Goal: Task Accomplishment & Management: Use online tool/utility

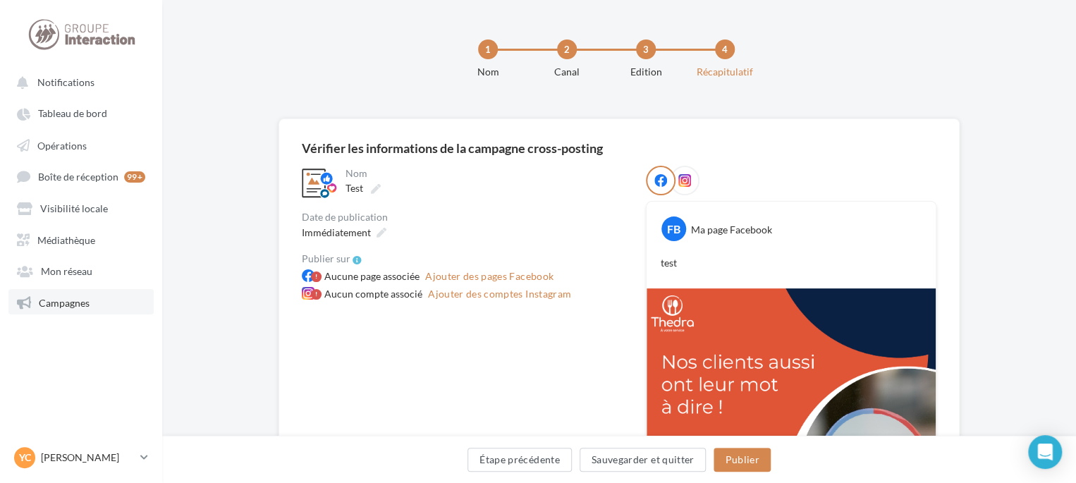
click at [80, 304] on span "Campagnes" at bounding box center [64, 302] width 51 height 12
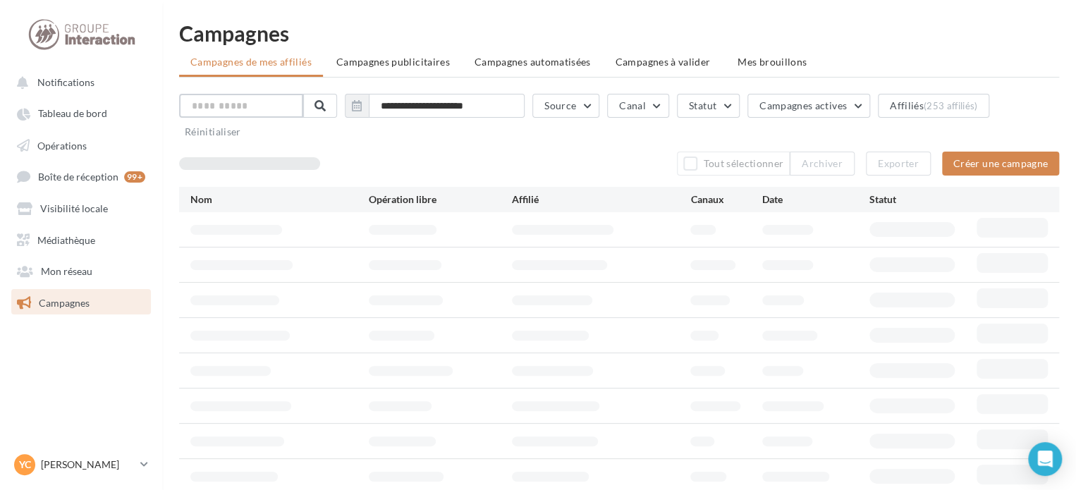
click at [251, 108] on input "text" at bounding box center [241, 106] width 124 height 24
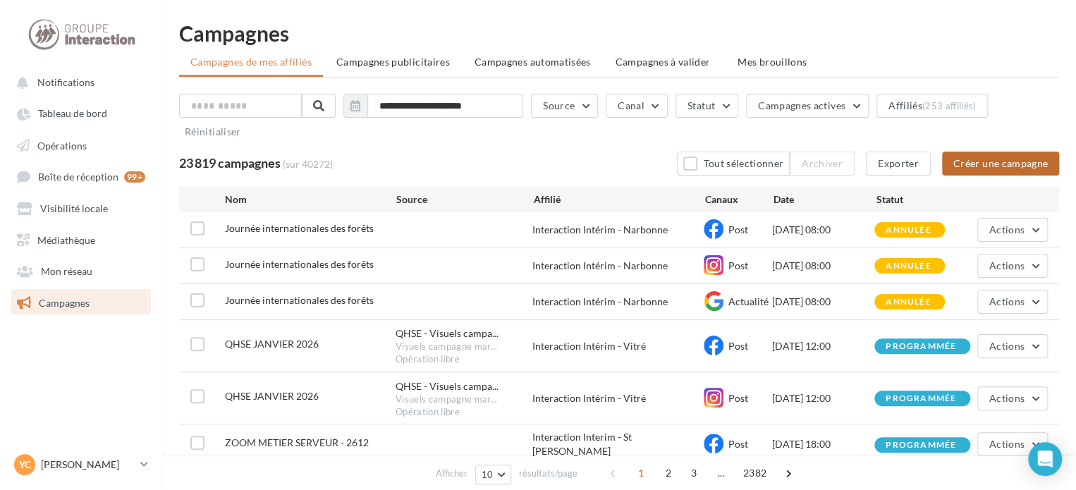
click at [993, 164] on button "Créer une campagne" at bounding box center [1000, 164] width 117 height 24
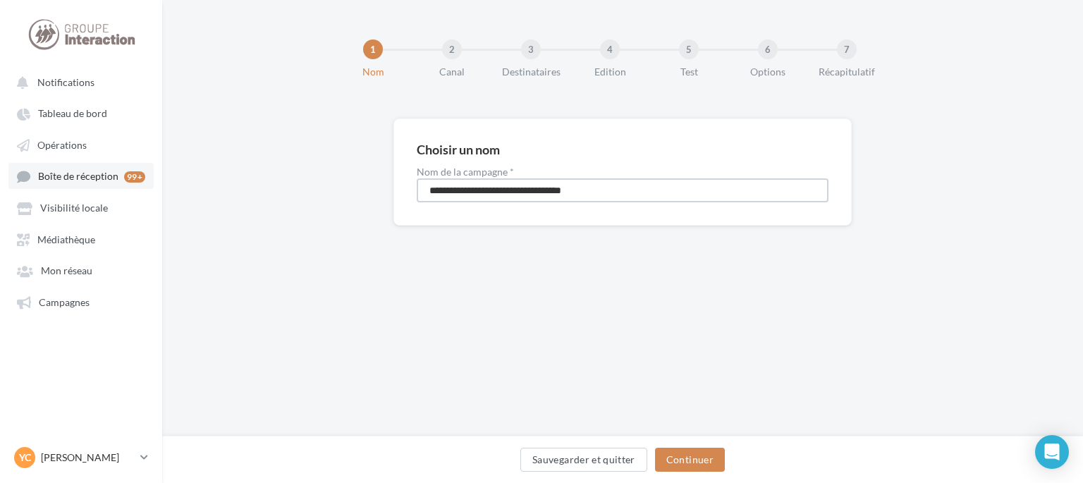
drag, startPoint x: 621, startPoint y: 191, endPoint x: 127, endPoint y: 164, distance: 495.2
click at [133, 167] on div "Notifications Tableau de bord Opérations" at bounding box center [541, 241] width 1083 height 483
type input "****"
click at [707, 450] on button "Continuer" at bounding box center [690, 460] width 70 height 24
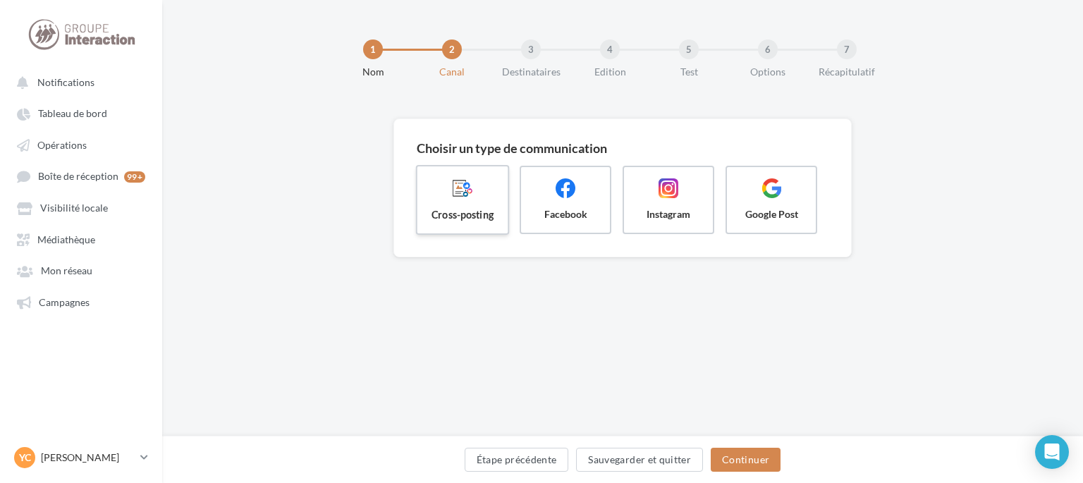
click at [477, 202] on label "Cross-posting" at bounding box center [463, 200] width 94 height 70
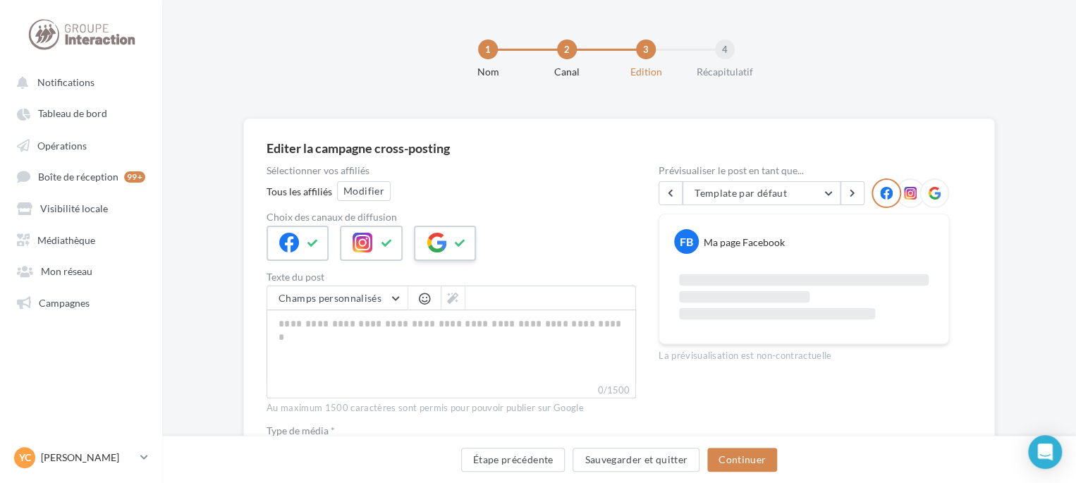
click at [452, 243] on button at bounding box center [460, 243] width 17 height 21
click at [359, 188] on button "Modifier" at bounding box center [364, 191] width 54 height 20
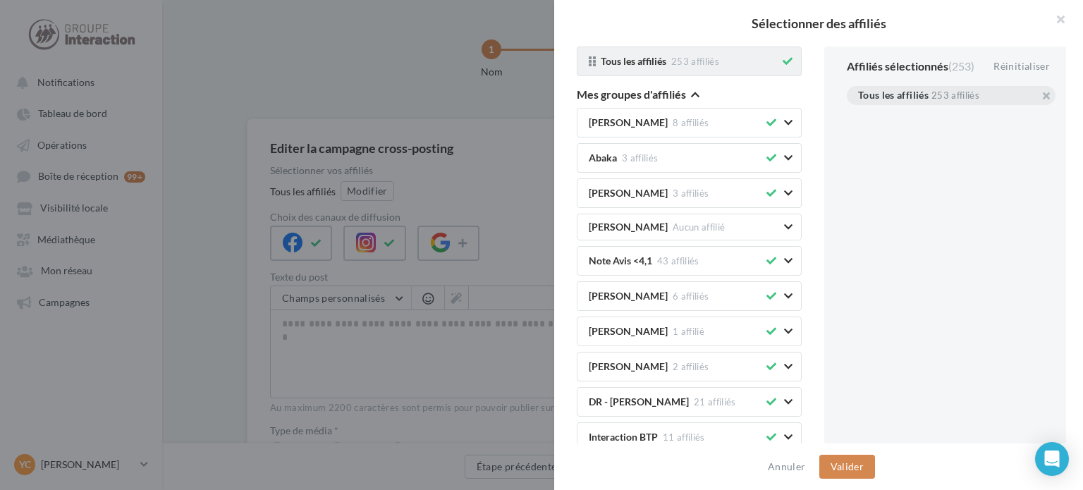
click at [787, 61] on div "Tous les affiliés 253 affiliés" at bounding box center [689, 62] width 225 height 30
click at [693, 97] on icon "button" at bounding box center [695, 95] width 8 height 10
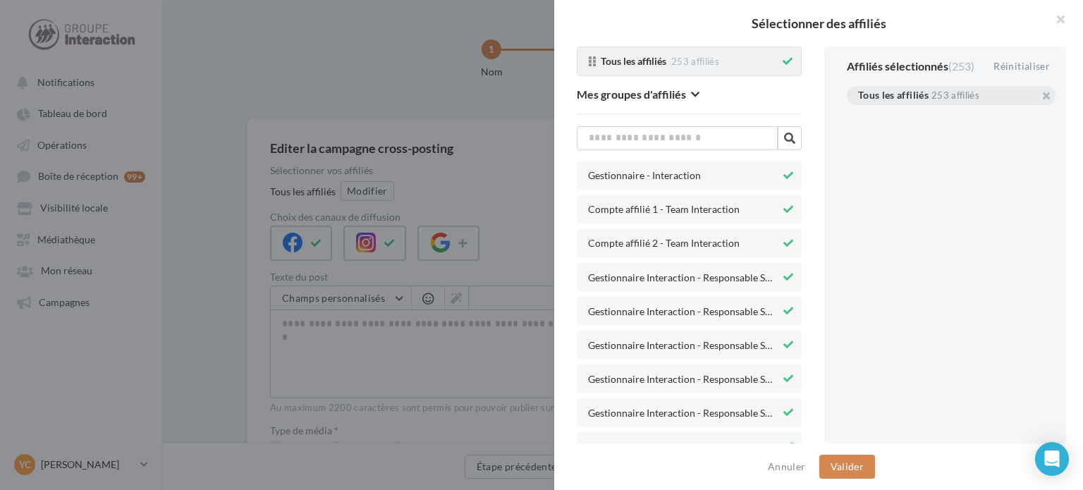
click at [783, 64] on icon at bounding box center [788, 61] width 10 height 10
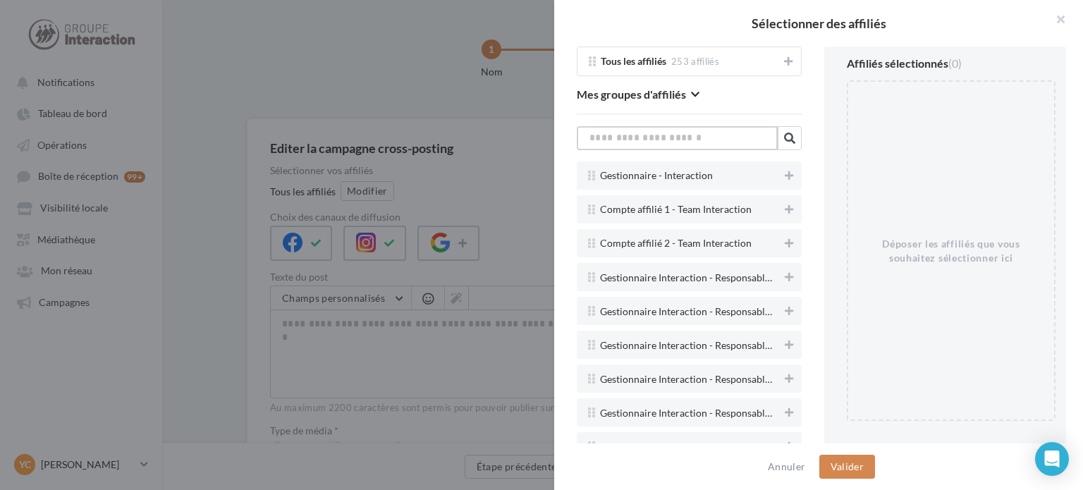
click at [705, 135] on input "text" at bounding box center [677, 138] width 201 height 24
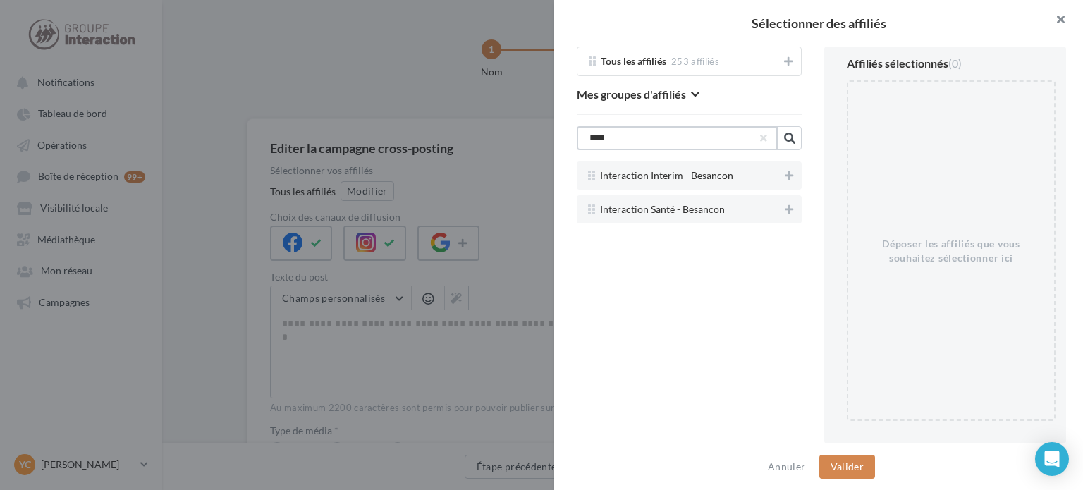
type input "****"
click at [1061, 20] on button "button" at bounding box center [1055, 21] width 56 height 42
